Goal: Task Accomplishment & Management: Manage account settings

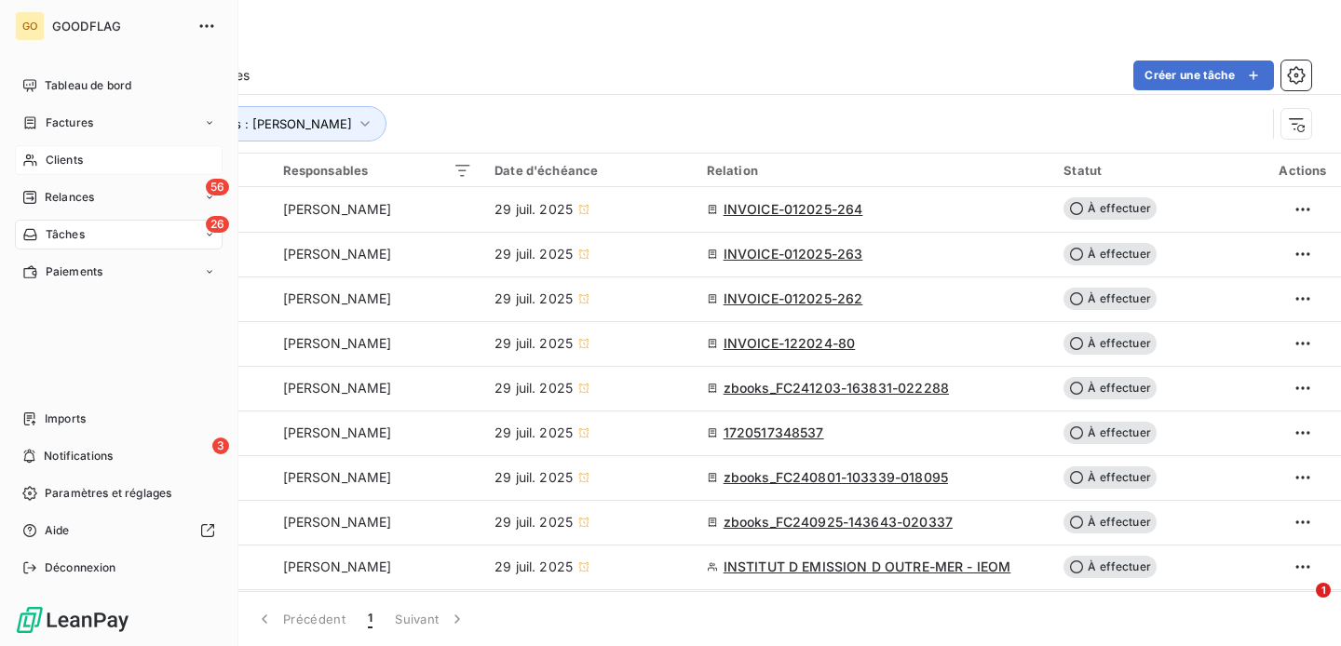
click at [71, 154] on span "Clients" at bounding box center [64, 160] width 37 height 17
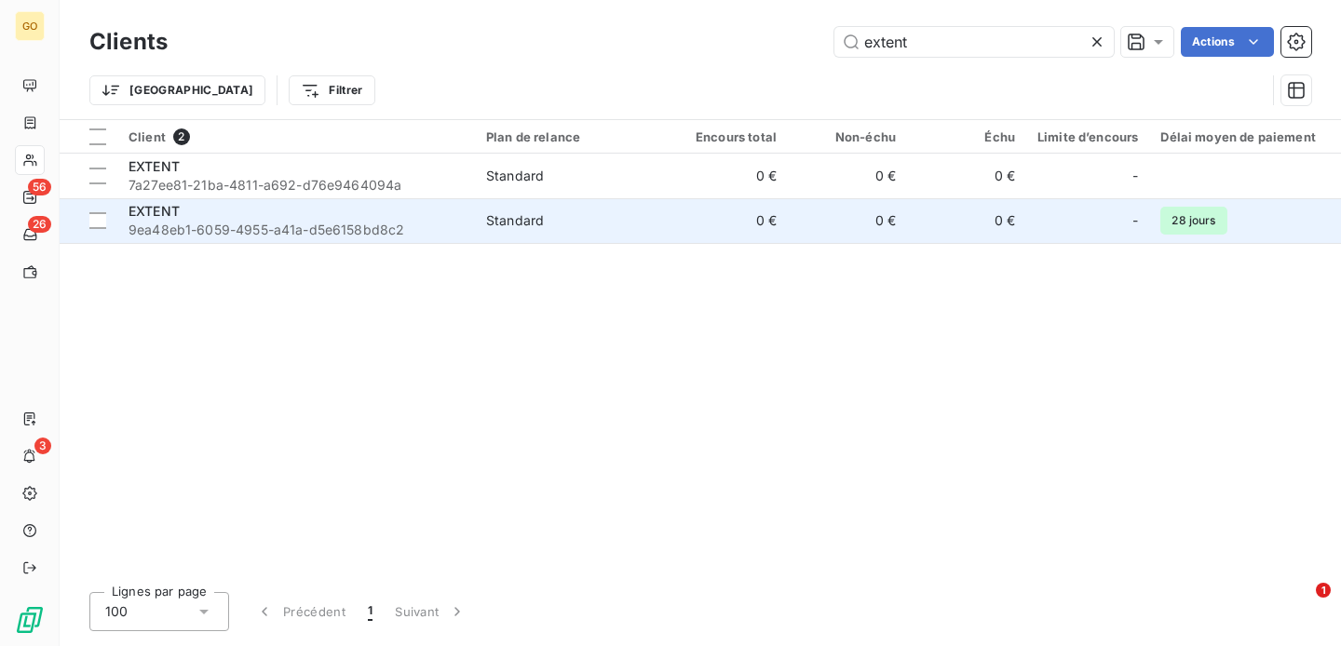
type input "extent"
click at [162, 204] on span "EXTENT" at bounding box center [153, 211] width 51 height 16
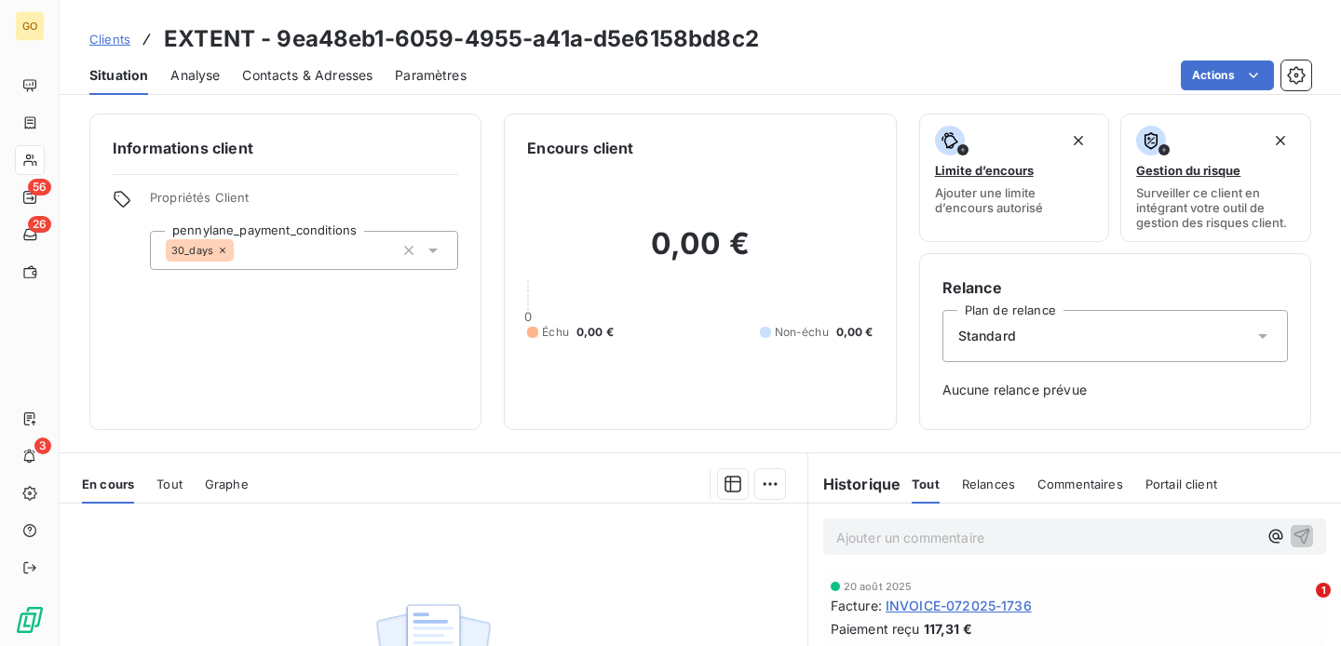
click at [355, 77] on span "Contacts & Adresses" at bounding box center [307, 75] width 130 height 19
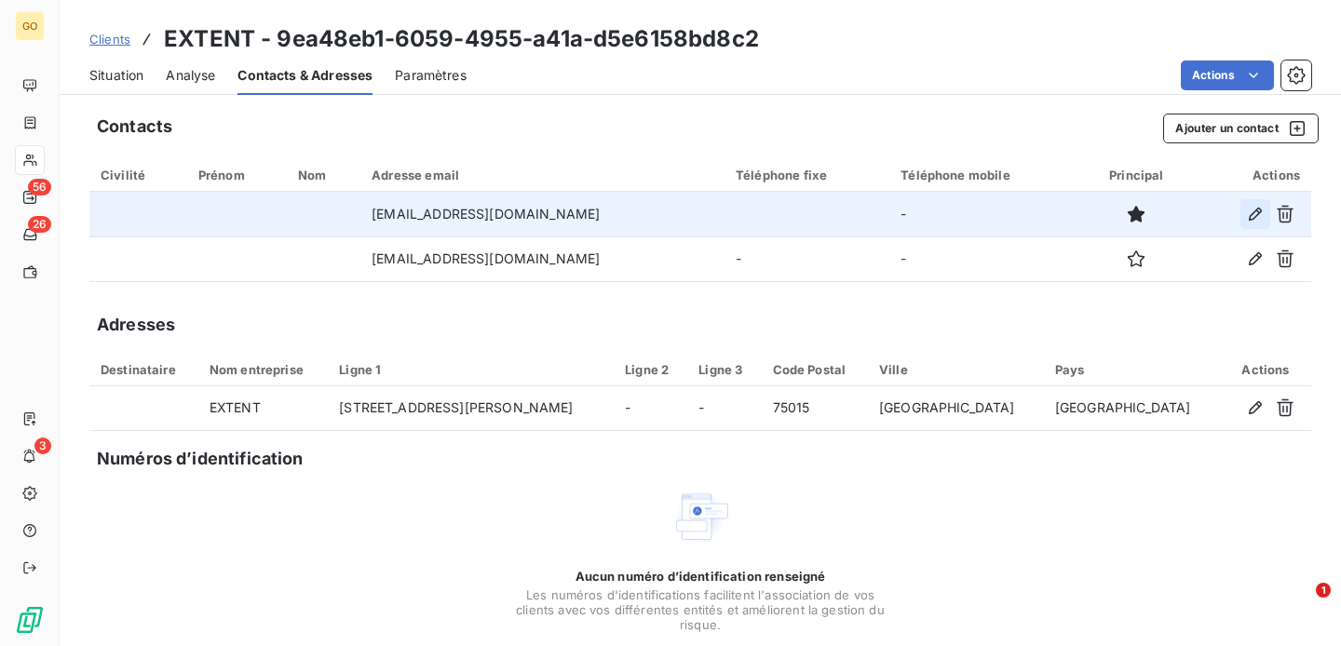
click at [1255, 216] on icon "button" at bounding box center [1255, 214] width 13 height 13
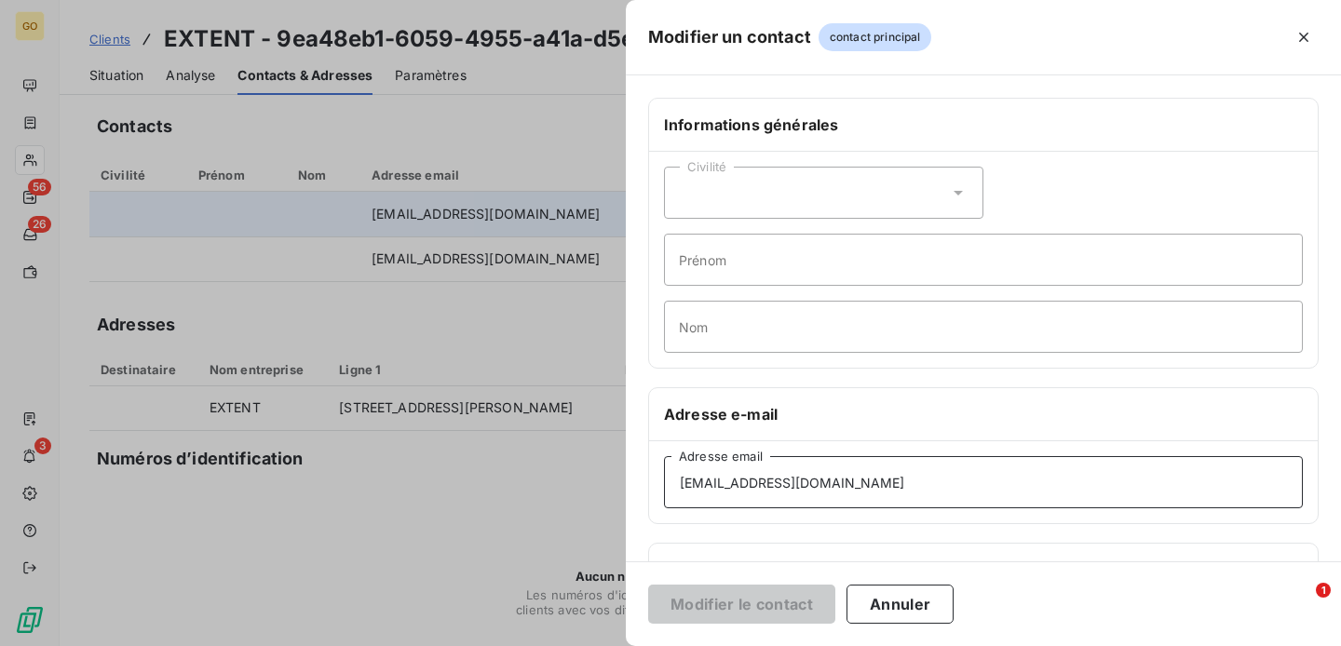
click at [788, 488] on input "ytrehet@extent.fr" at bounding box center [983, 482] width 639 height 52
paste input "mailto:ytrehet@extent-xp.com"
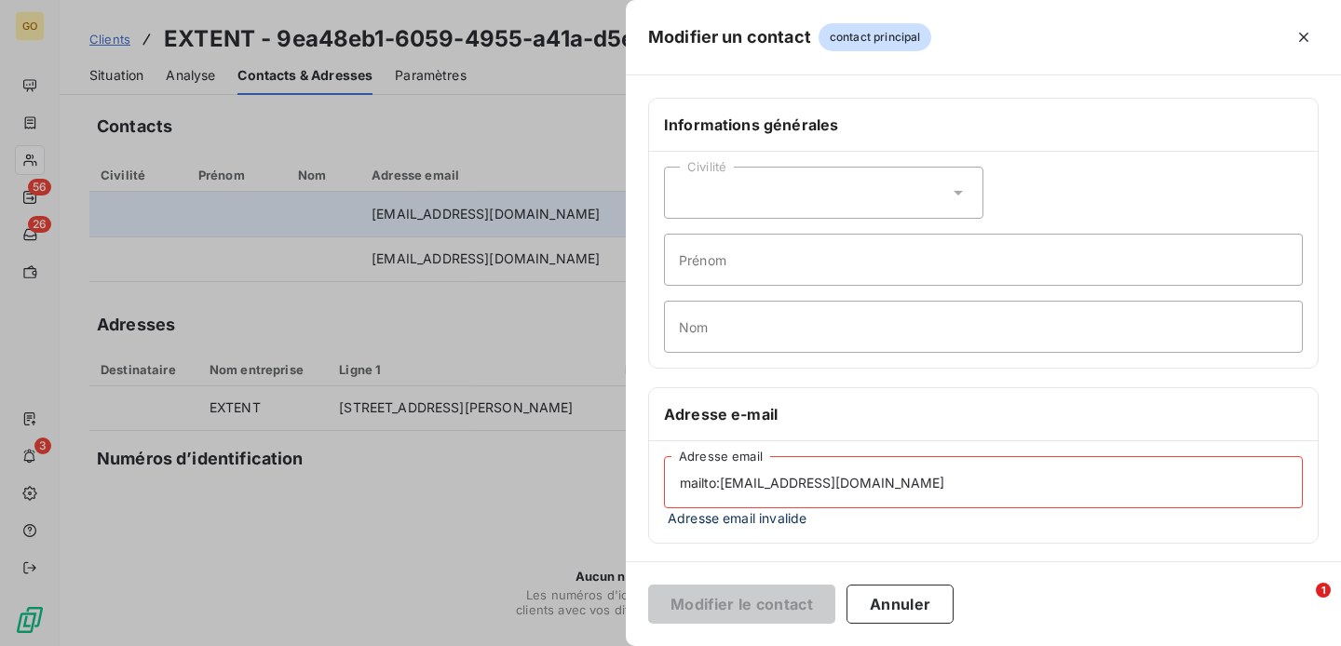
click at [723, 479] on input "mailto:ytrehet@extent-xp.com" at bounding box center [983, 482] width 639 height 52
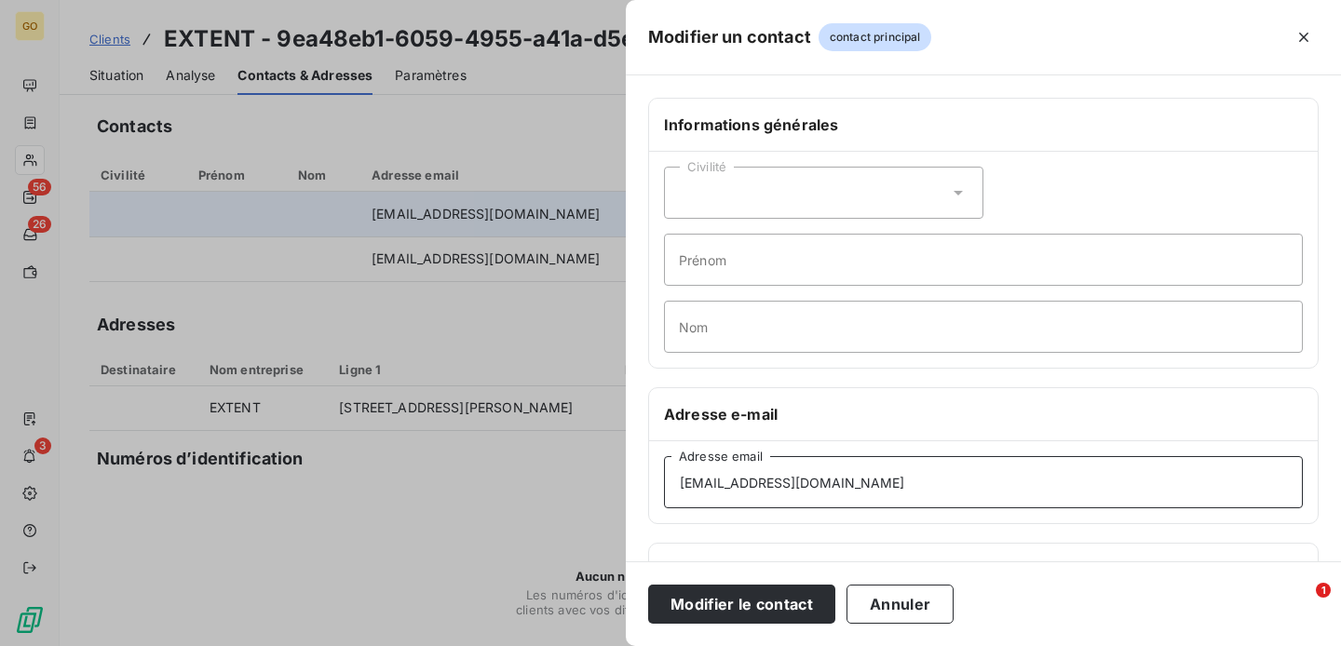
type input "ytrehet@extent-xp.com"
click at [741, 257] on input "Prénom" at bounding box center [983, 260] width 639 height 52
paste input "Yann"
type input "Yann"
click at [727, 313] on input "Nom" at bounding box center [983, 327] width 639 height 52
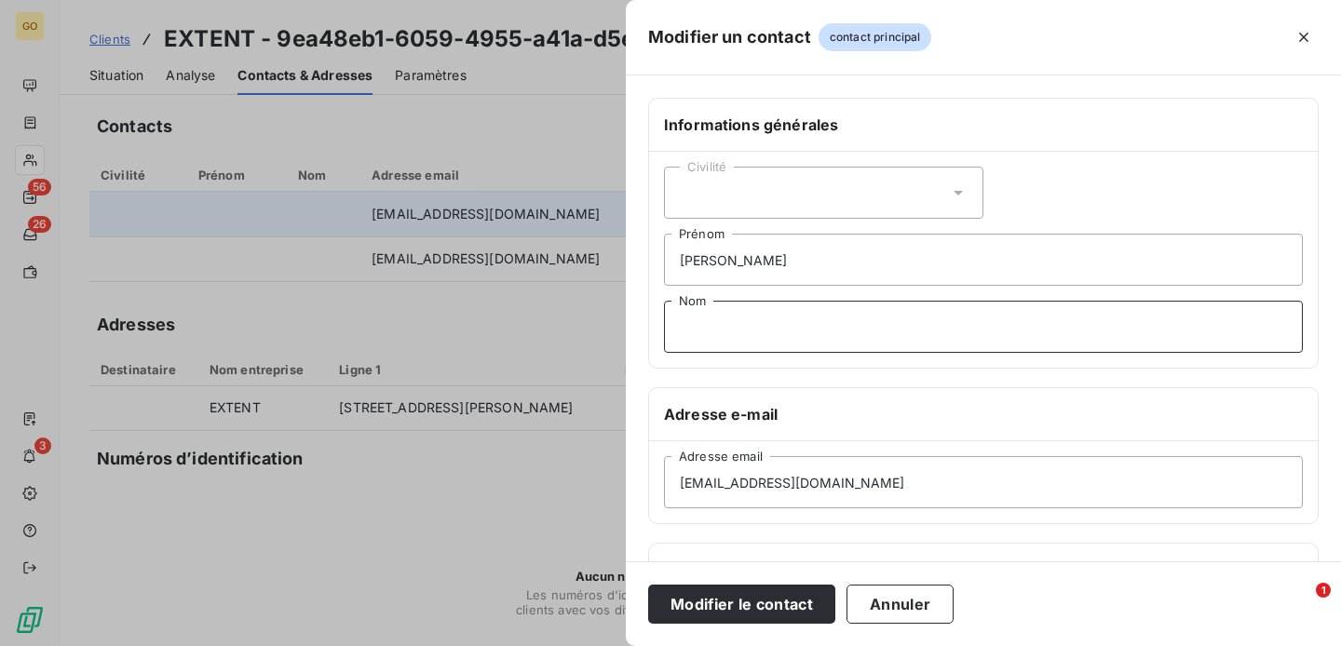
paste input "Trehet"
type input "Trehet"
click at [787, 187] on div "Civilité" at bounding box center [823, 193] width 319 height 52
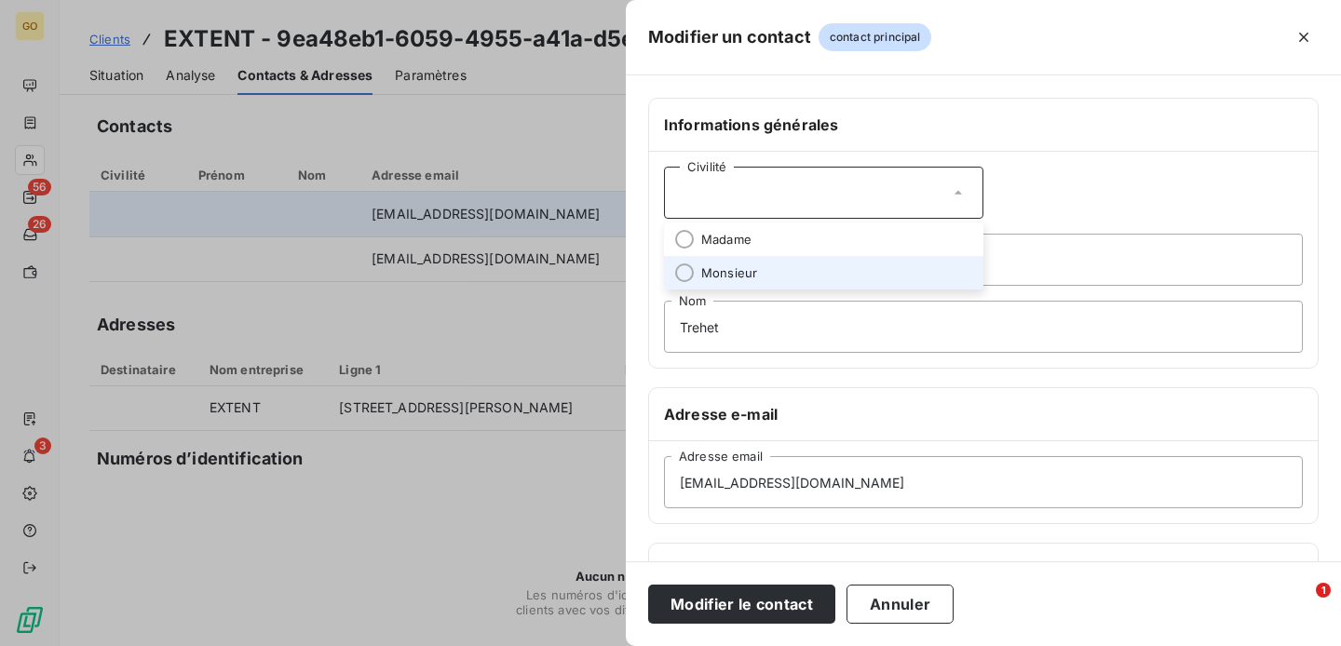
click at [751, 262] on li "Monsieur" at bounding box center [823, 273] width 319 height 34
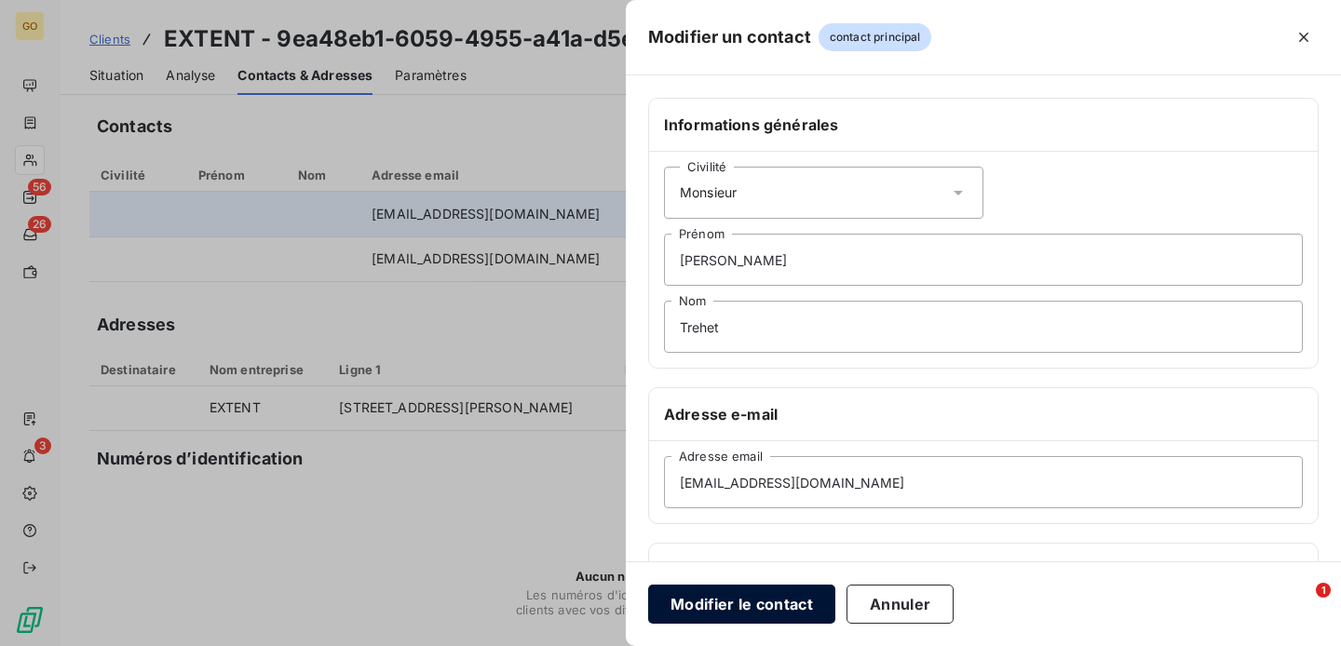
click at [739, 599] on button "Modifier le contact" at bounding box center [741, 604] width 187 height 39
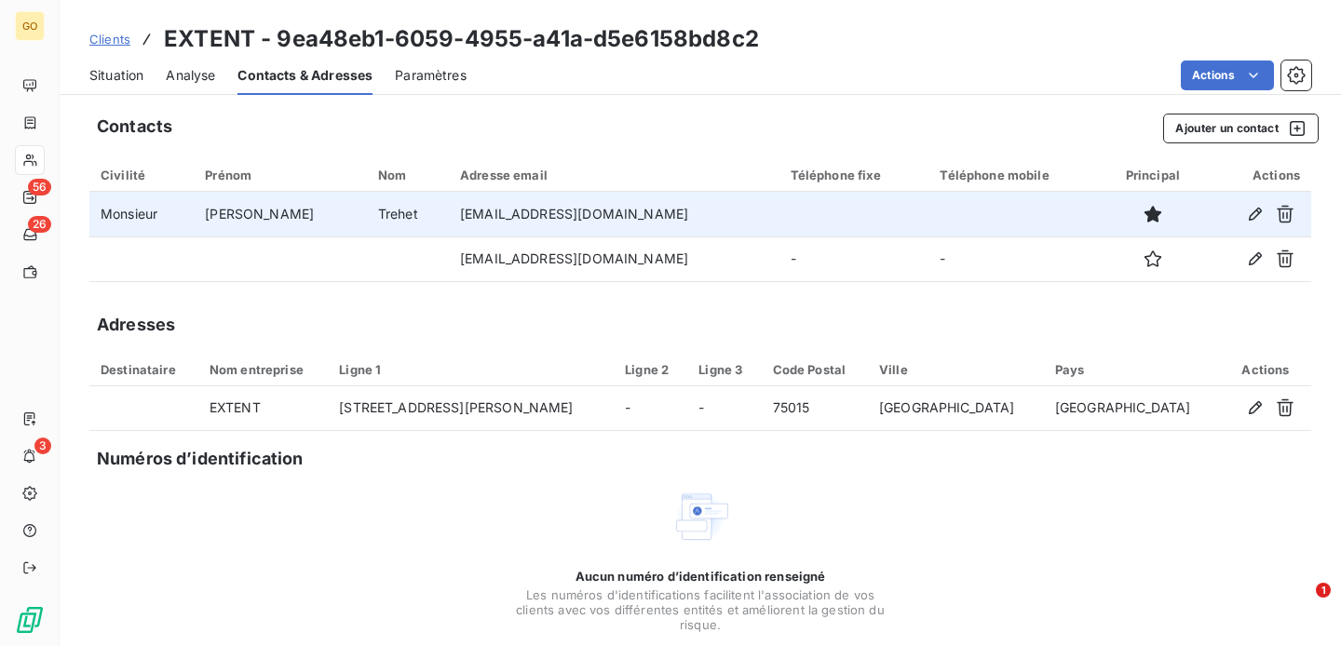
click at [136, 76] on span "Situation" at bounding box center [116, 75] width 54 height 19
